Goal: Task Accomplishment & Management: Complete application form

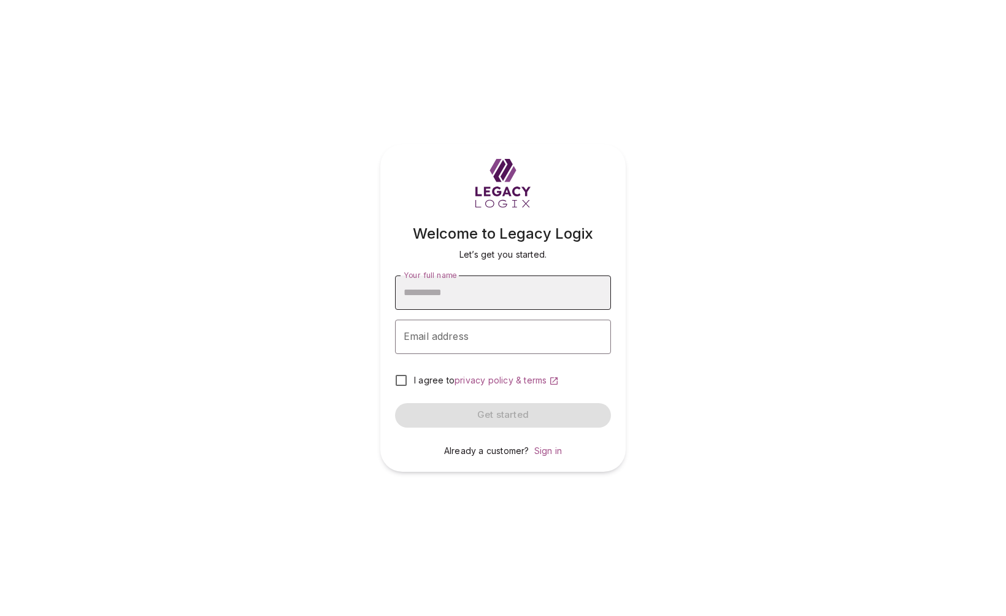
click at [504, 294] on input "Your full name" at bounding box center [503, 292] width 216 height 34
type input "**********"
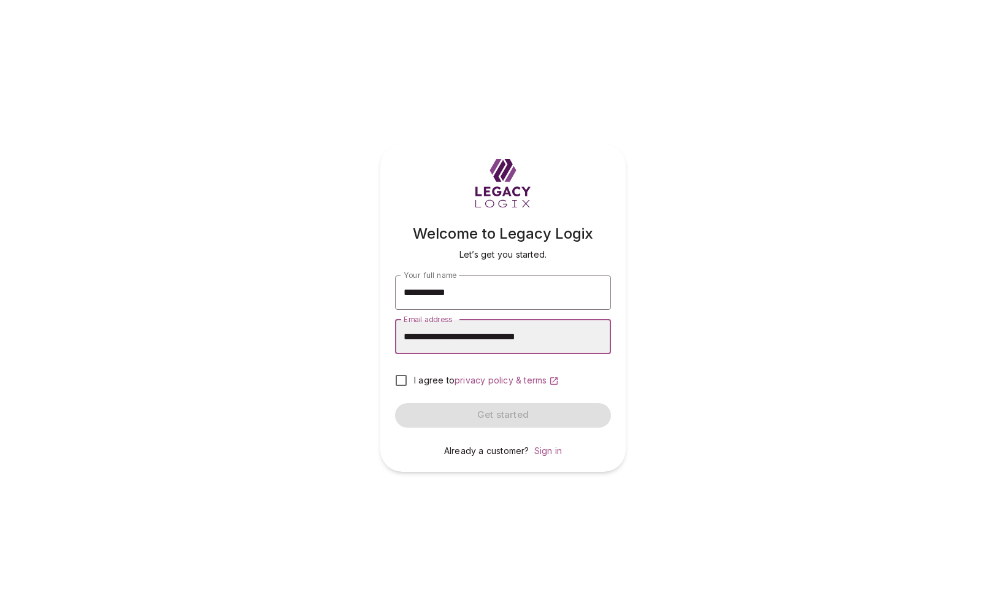
type input "**********"
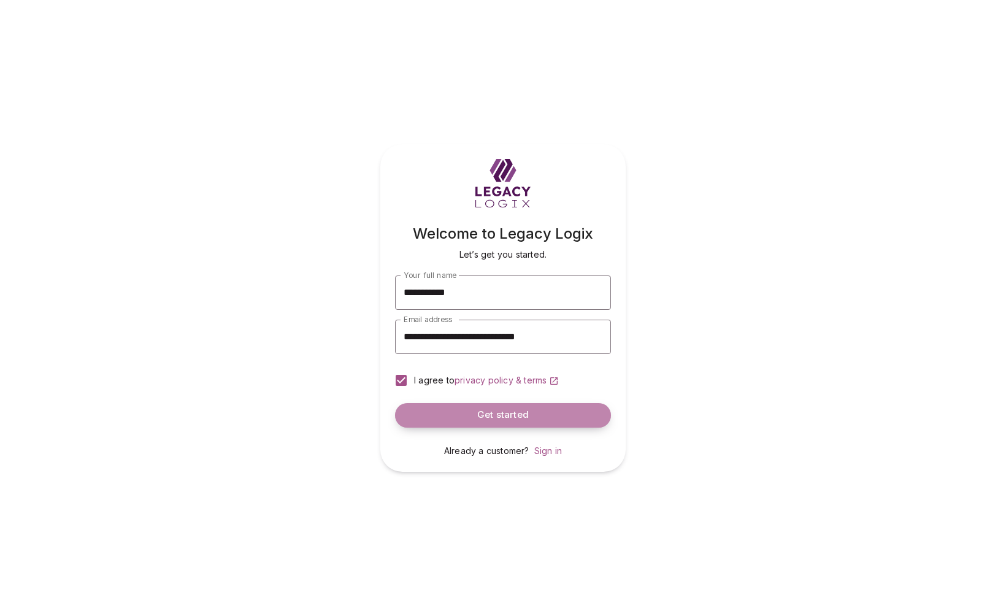
click at [478, 414] on span "Get started" at bounding box center [503, 415] width 52 height 12
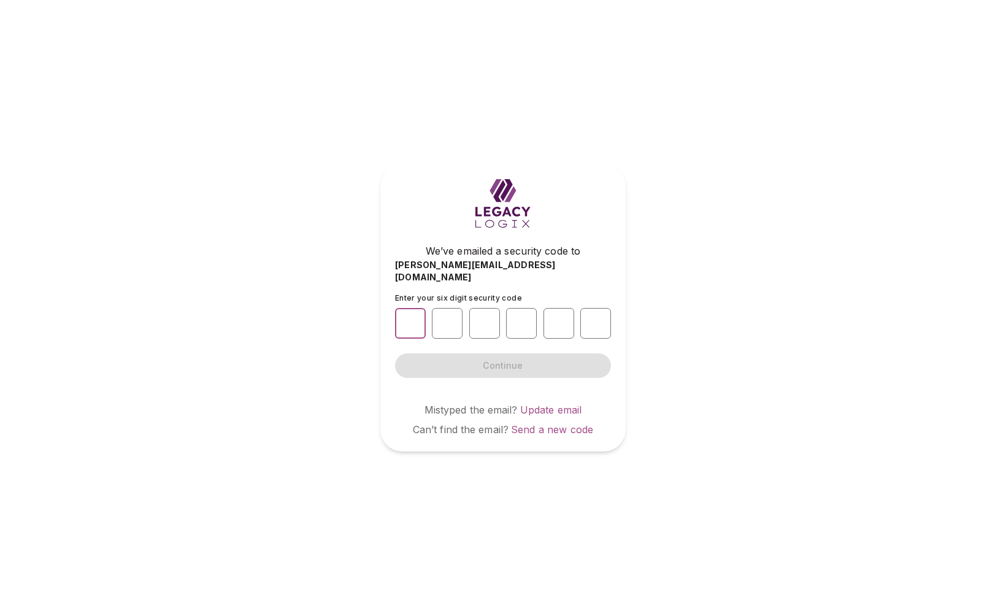
click at [410, 313] on input "number" at bounding box center [410, 323] width 31 height 31
type input "*"
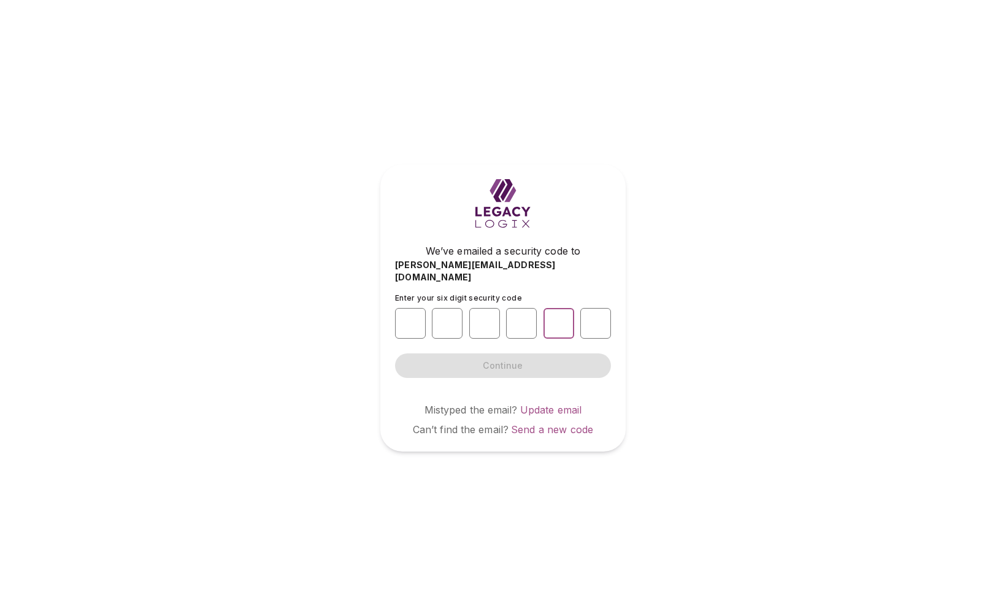
type input "*"
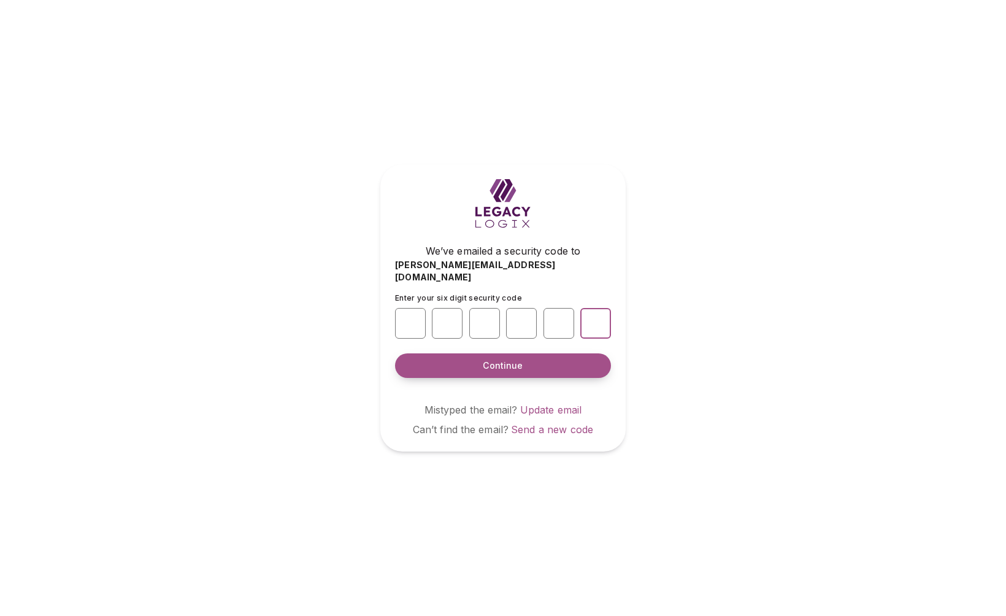
type input "*"
click at [498, 359] on span "Continue" at bounding box center [503, 365] width 40 height 12
click at [500, 360] on span "Continue" at bounding box center [503, 365] width 40 height 12
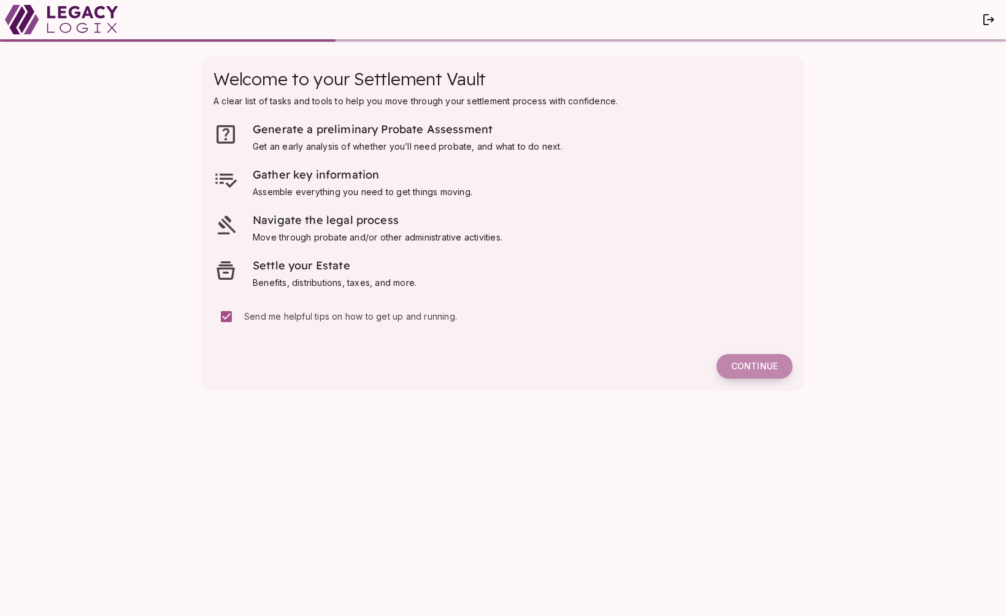
click at [755, 364] on span "Continue" at bounding box center [754, 366] width 47 height 11
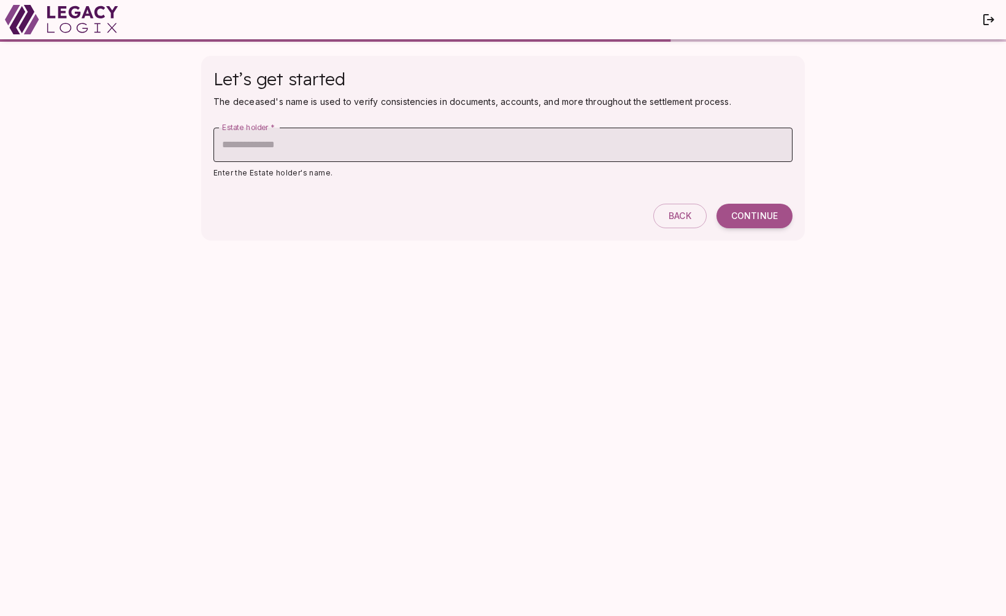
click at [317, 151] on input "Estate holder   *" at bounding box center [502, 145] width 579 height 34
type input "**********"
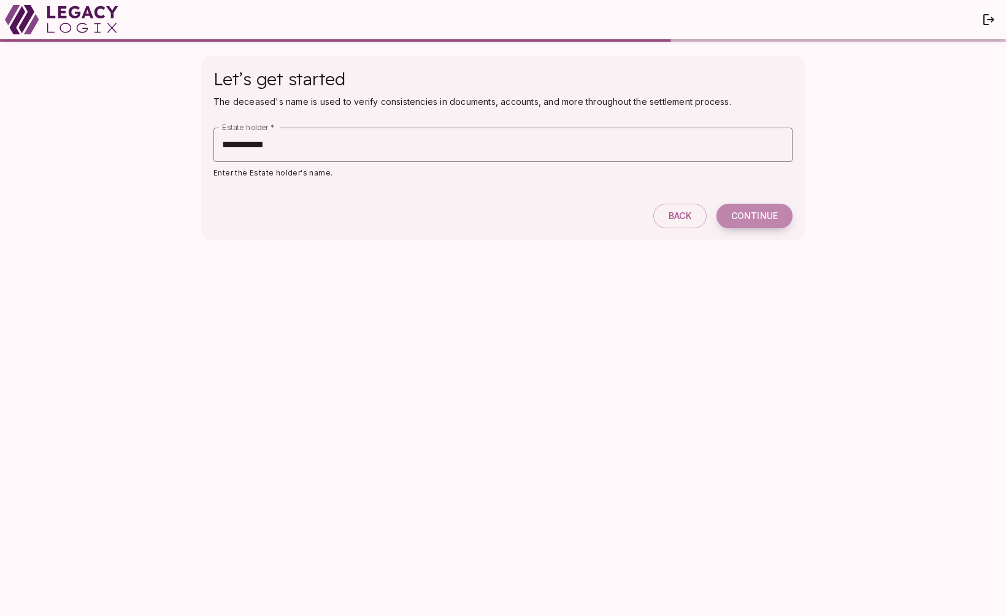
click at [748, 215] on span "Continue" at bounding box center [754, 215] width 47 height 11
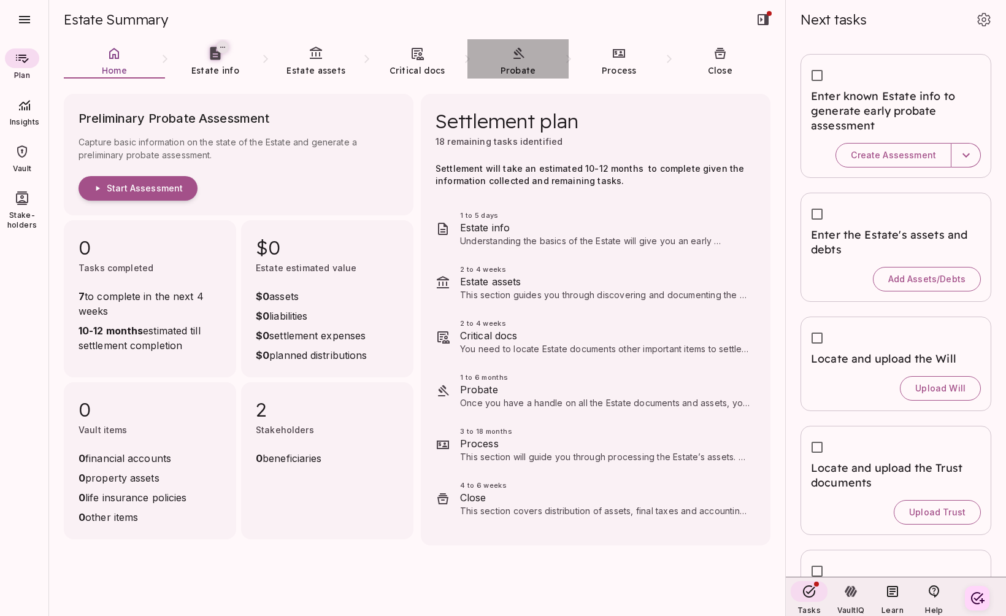
click at [522, 61] on link "Probate" at bounding box center [517, 61] width 101 height 44
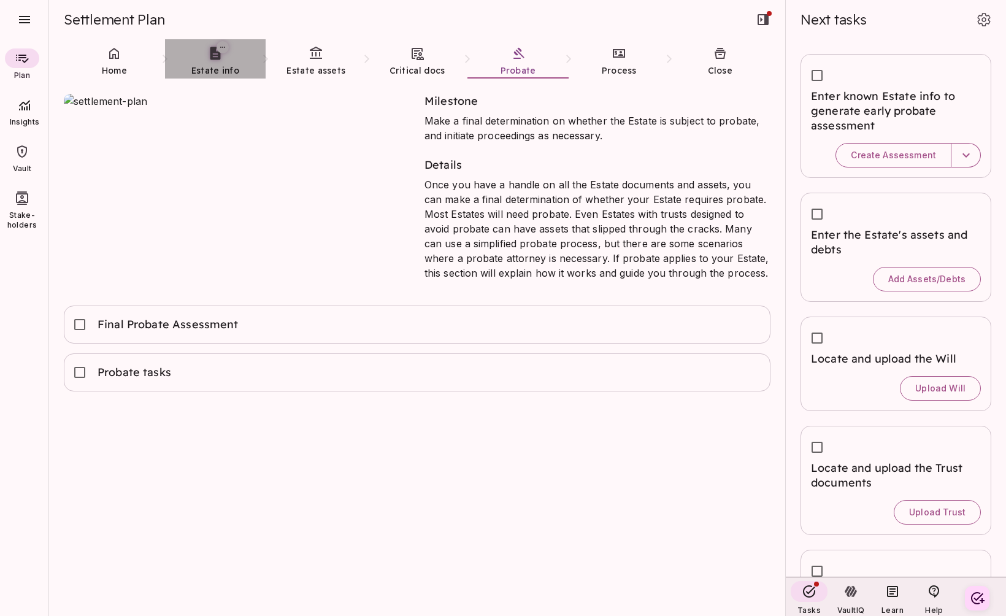
click at [204, 66] on span "Estate info" at bounding box center [215, 70] width 48 height 11
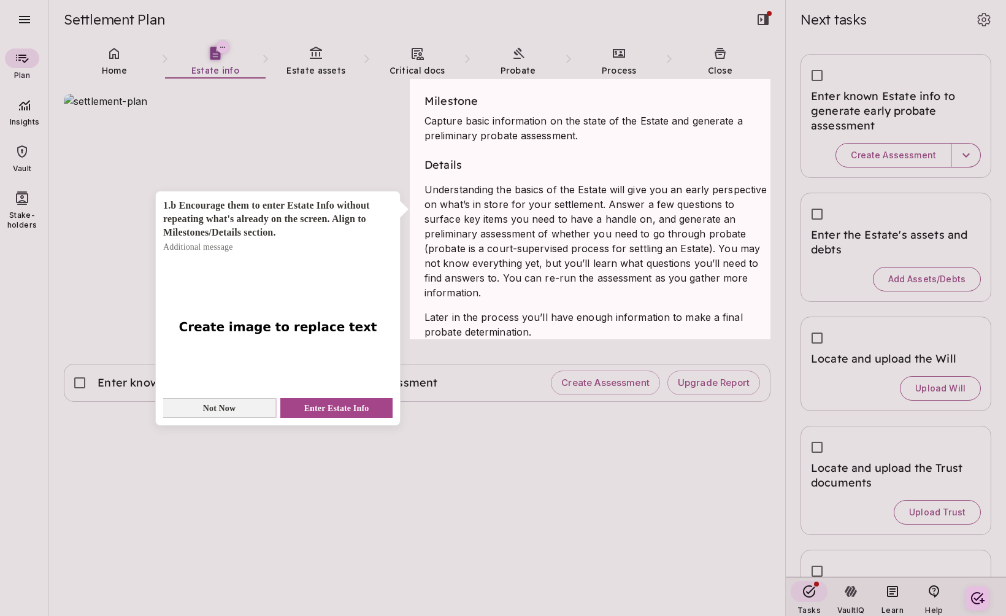
click at [234, 409] on span "Not Now" at bounding box center [219, 408] width 33 height 13
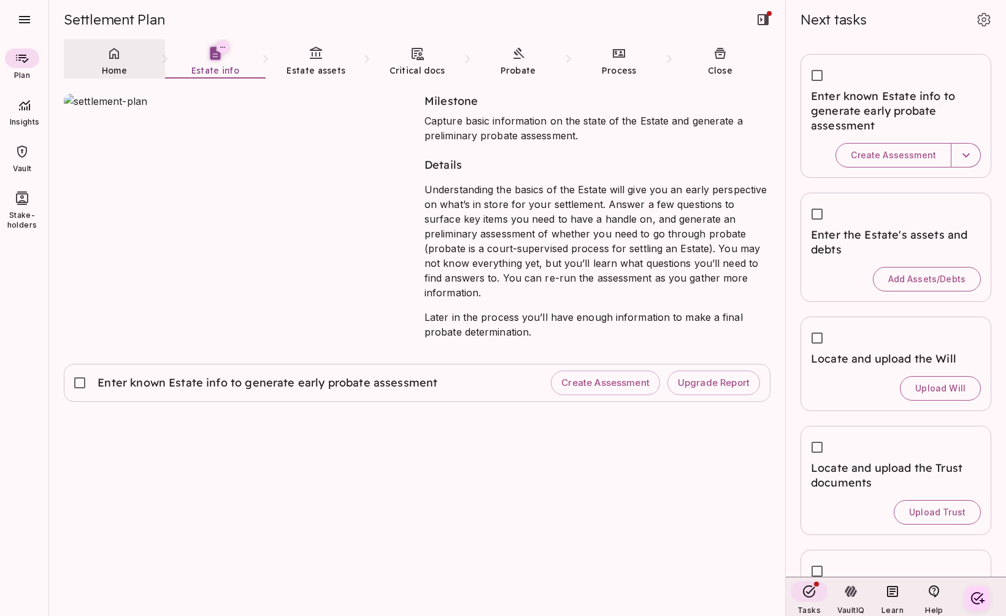
click at [111, 64] on span "Home" at bounding box center [114, 70] width 25 height 12
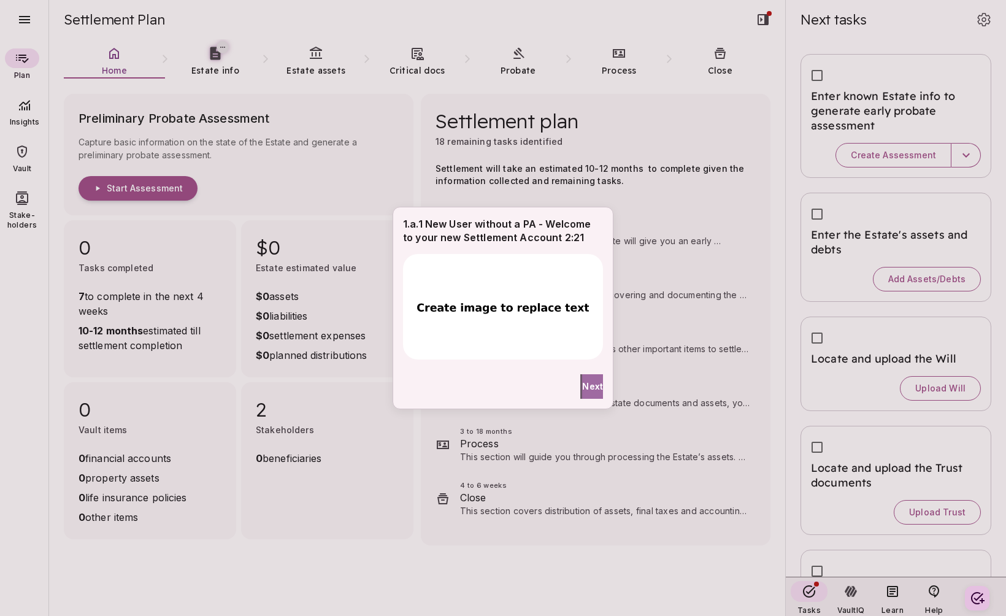
click at [584, 385] on span "Next" at bounding box center [592, 386] width 21 height 13
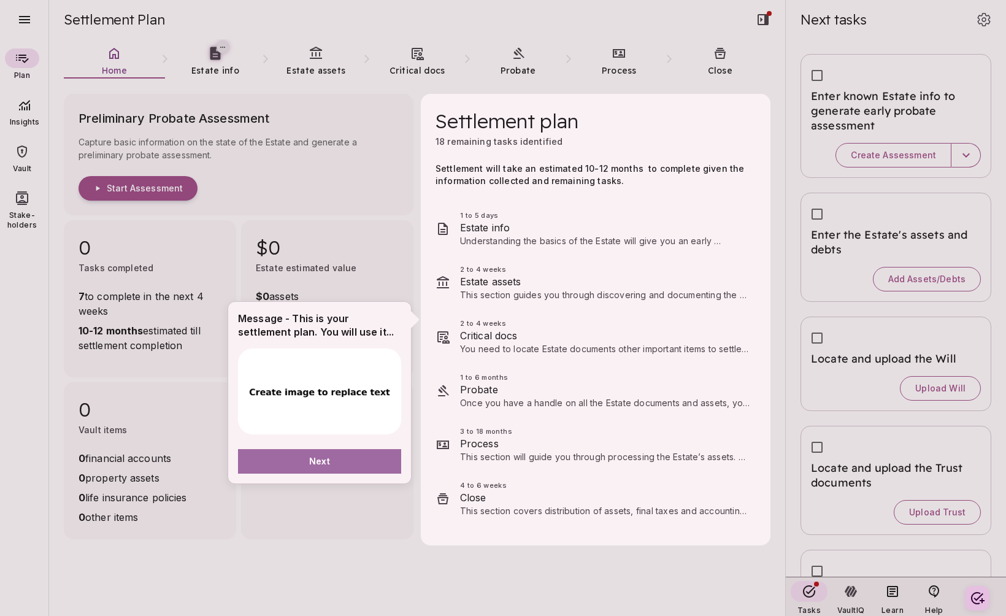
click at [364, 457] on button "Next" at bounding box center [319, 461] width 163 height 25
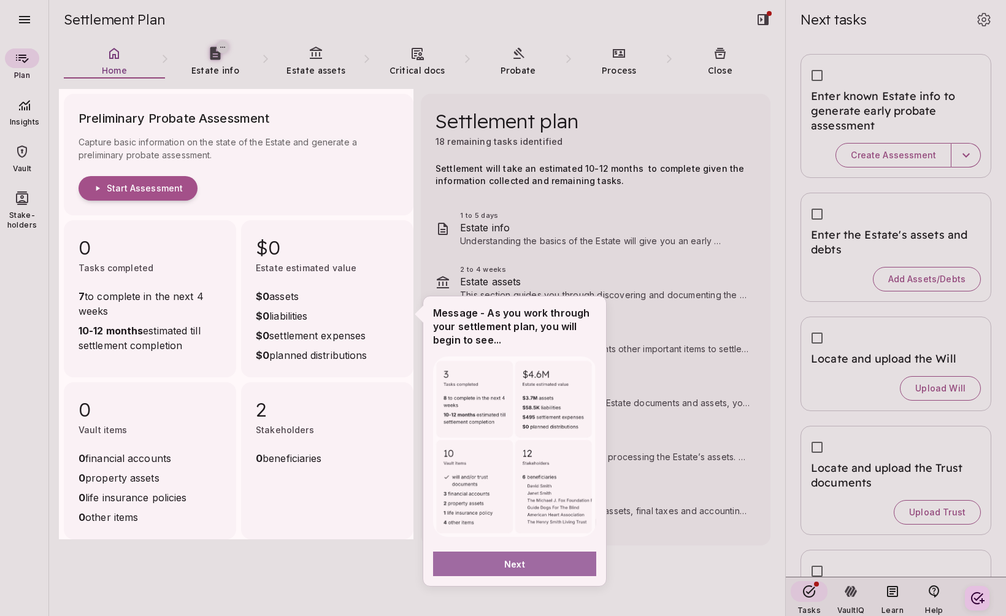
click at [541, 562] on button "Next" at bounding box center [514, 563] width 163 height 25
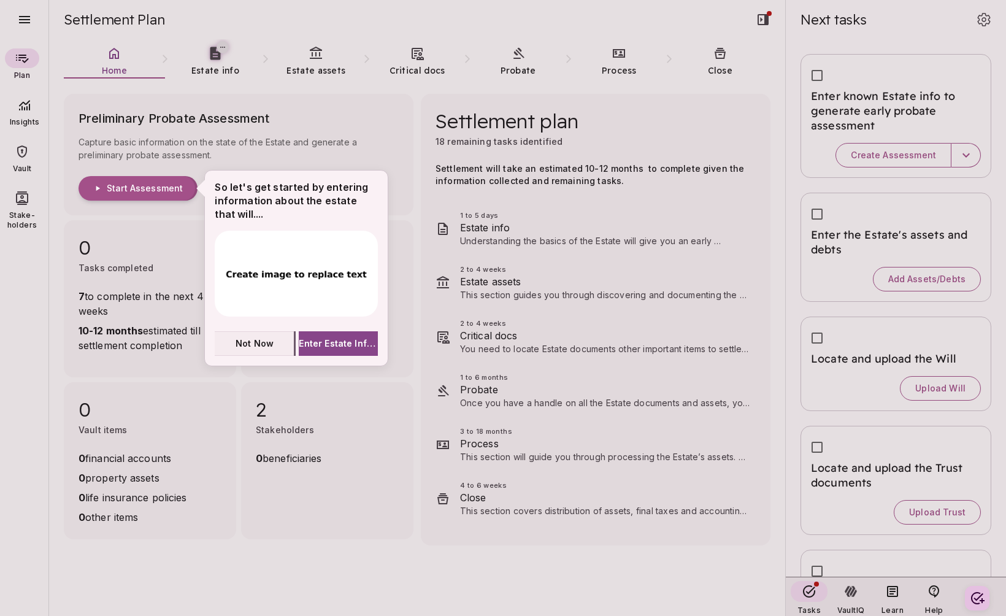
click at [259, 342] on span "Not Now" at bounding box center [254, 343] width 38 height 13
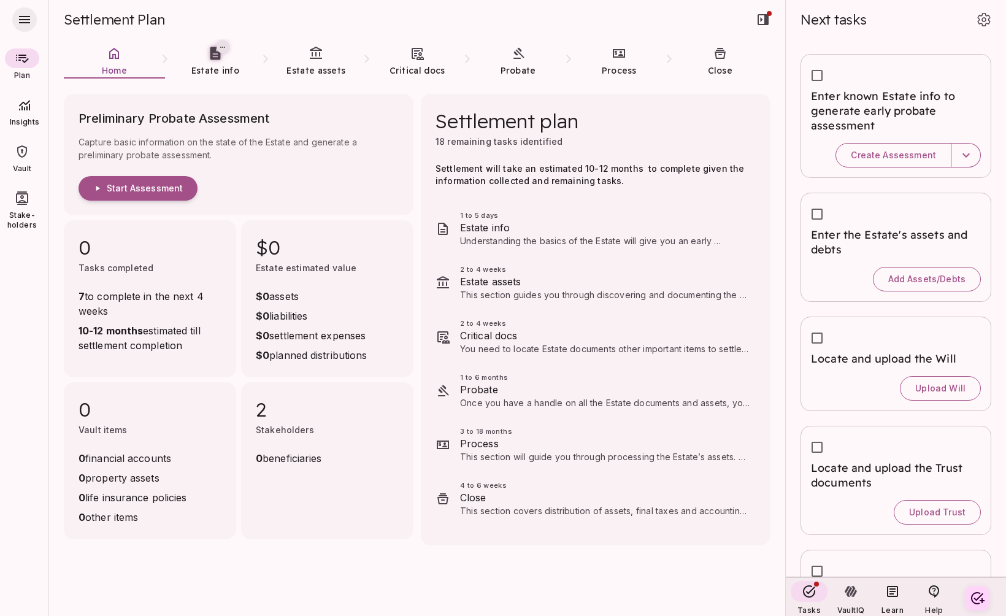
click at [25, 22] on icon "button" at bounding box center [24, 19] width 11 height 7
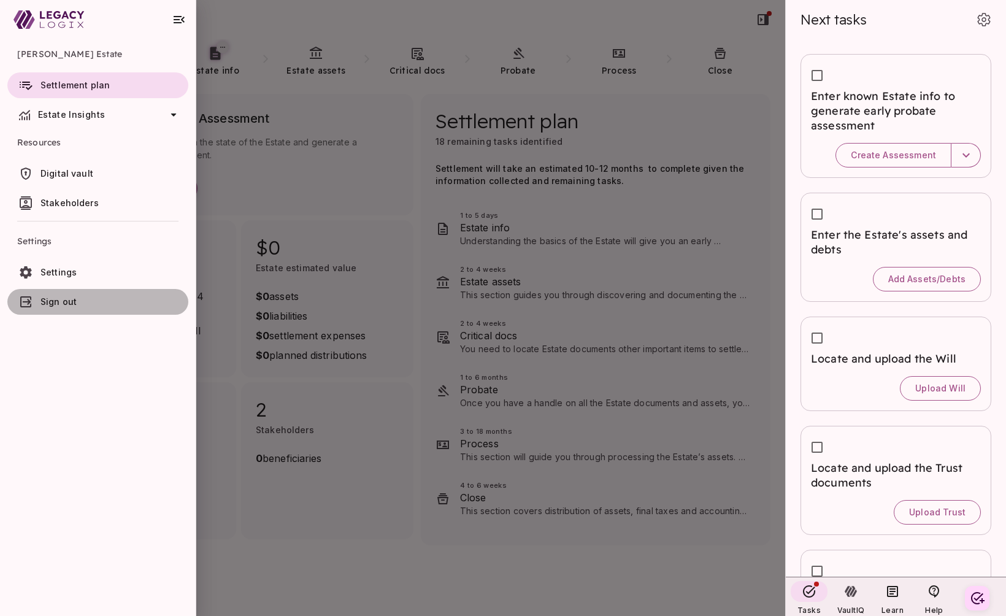
click at [93, 296] on span "Sign out" at bounding box center [111, 302] width 143 height 12
